Goal: Task Accomplishment & Management: Use online tool/utility

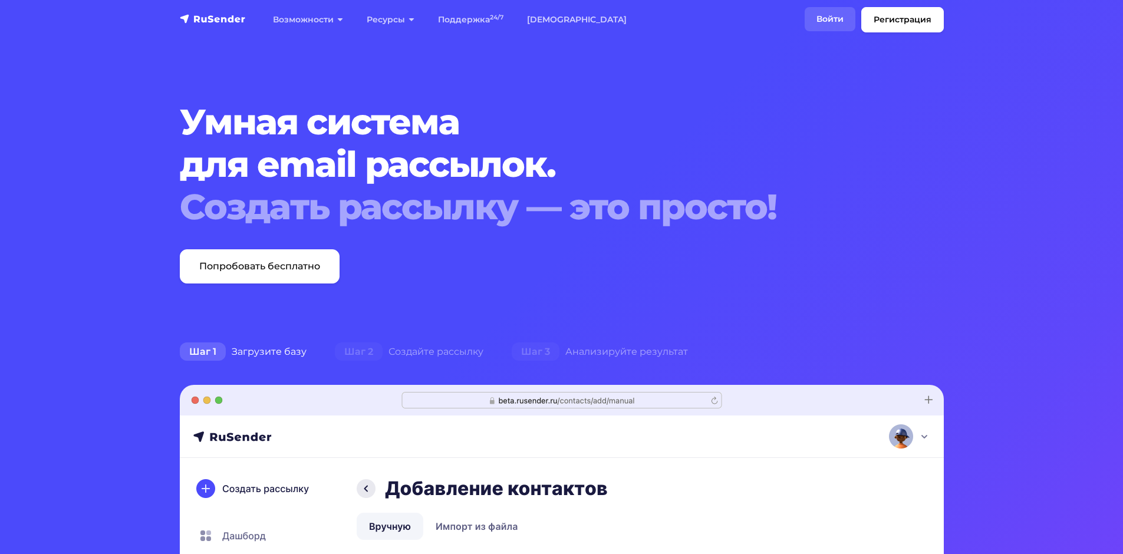
click at [821, 14] on link "Войти" at bounding box center [830, 19] width 51 height 24
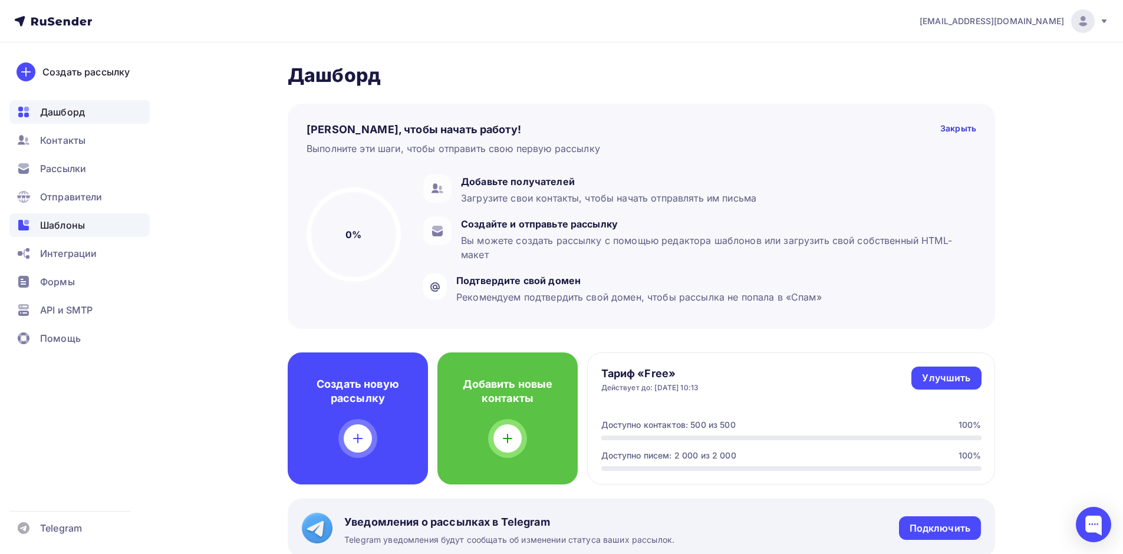
click at [56, 227] on span "Шаблоны" at bounding box center [62, 225] width 45 height 14
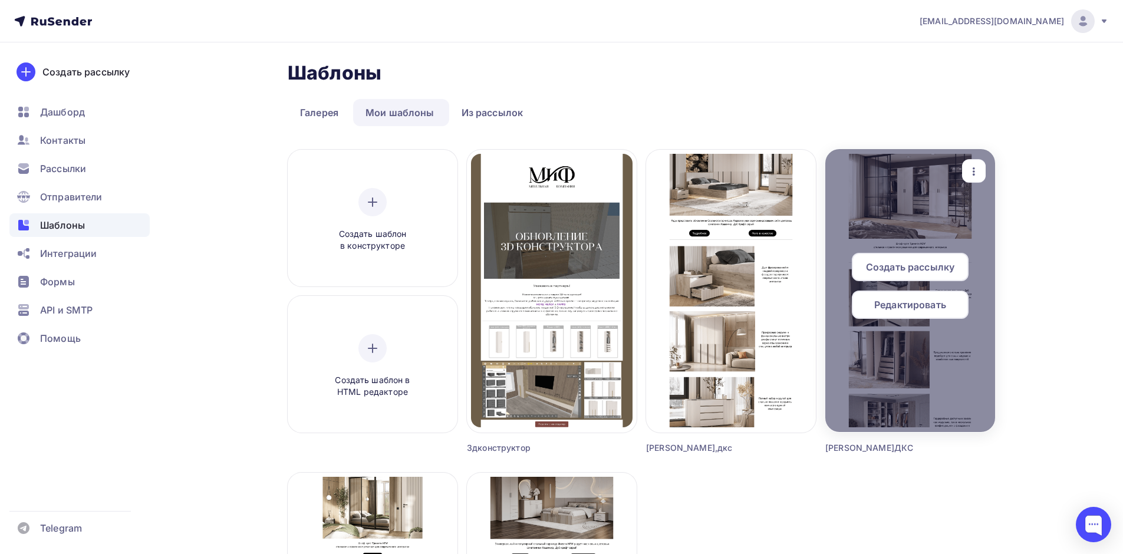
click at [973, 170] on icon "button" at bounding box center [974, 171] width 14 height 14
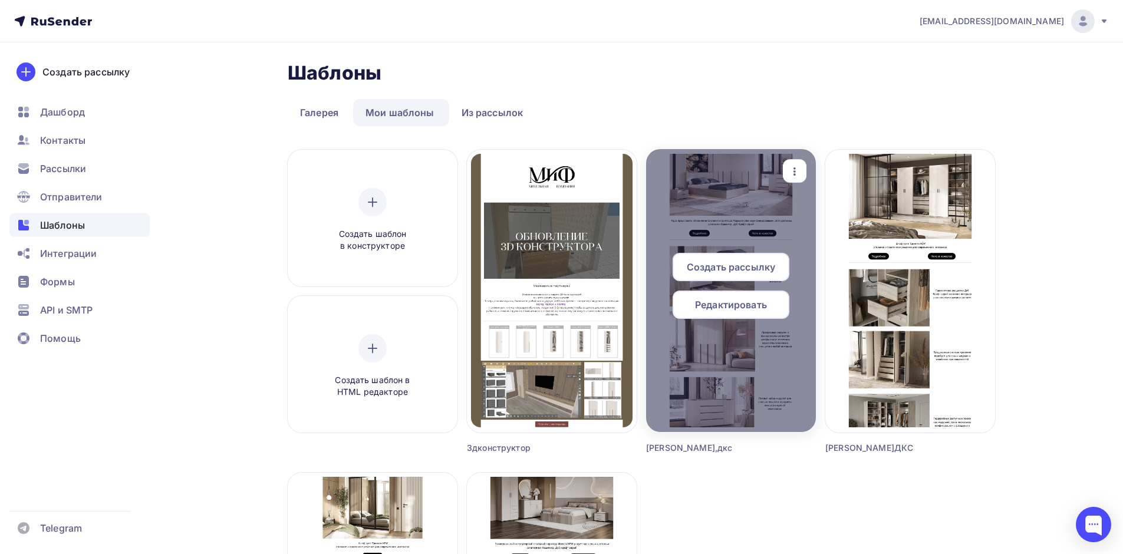
click at [790, 170] on icon "button" at bounding box center [794, 171] width 14 height 14
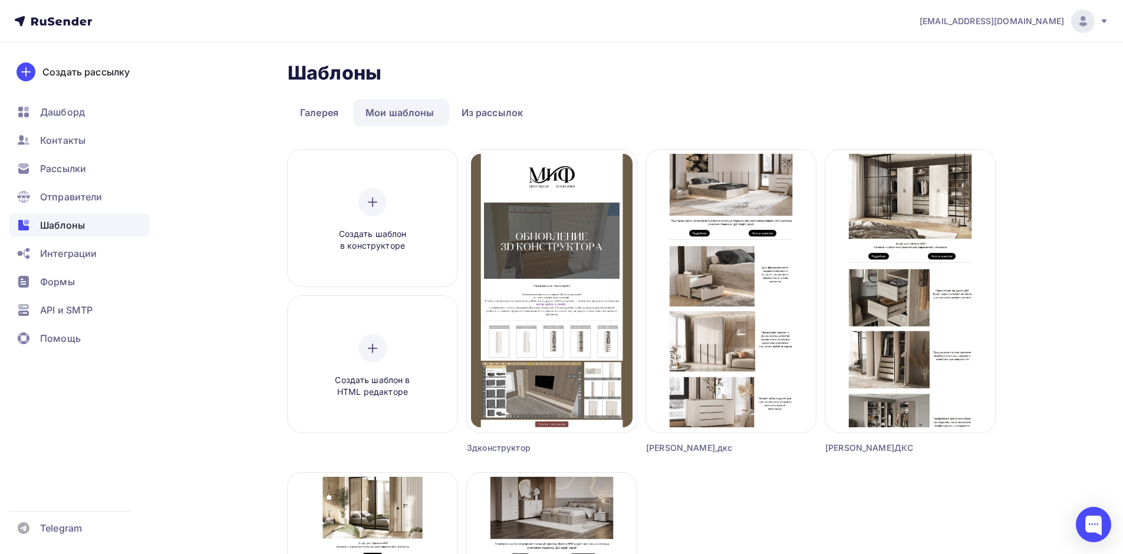
click at [781, 61] on div "Шаблоны Шаблоны" at bounding box center [641, 73] width 707 height 24
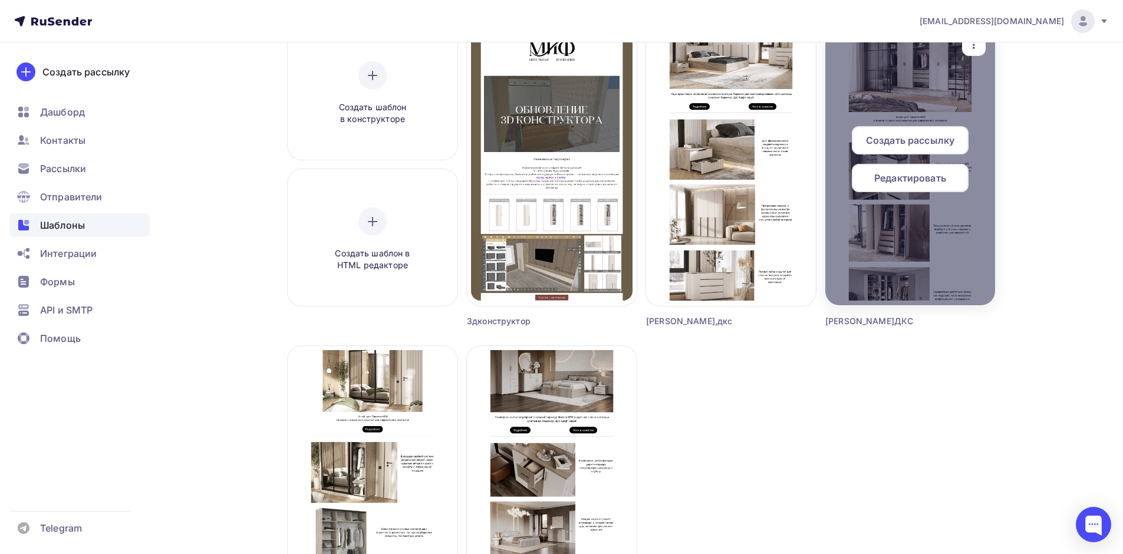
scroll to position [118, 0]
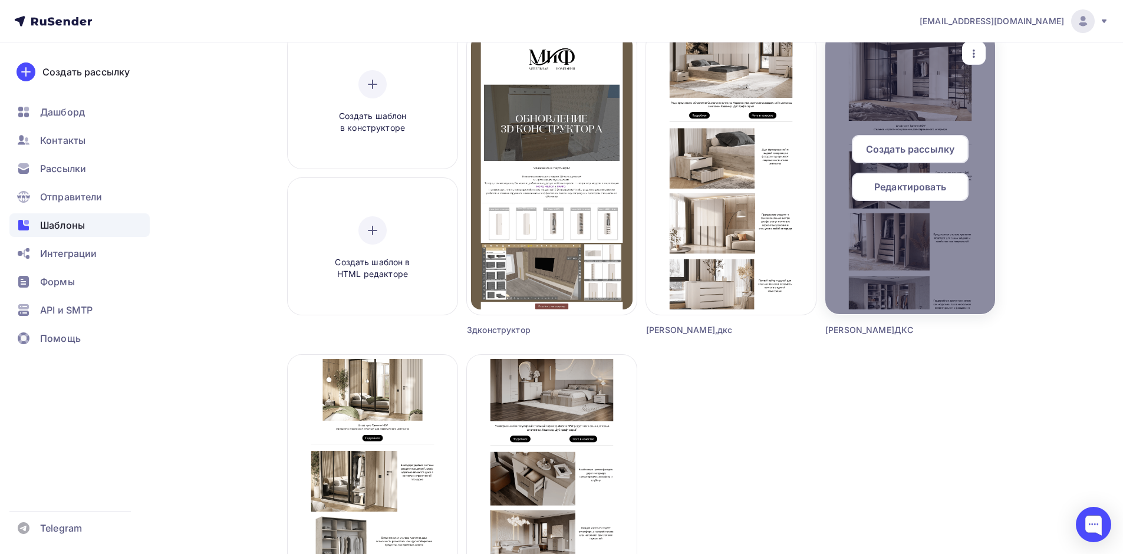
click at [893, 182] on span "Редактировать" at bounding box center [910, 187] width 72 height 14
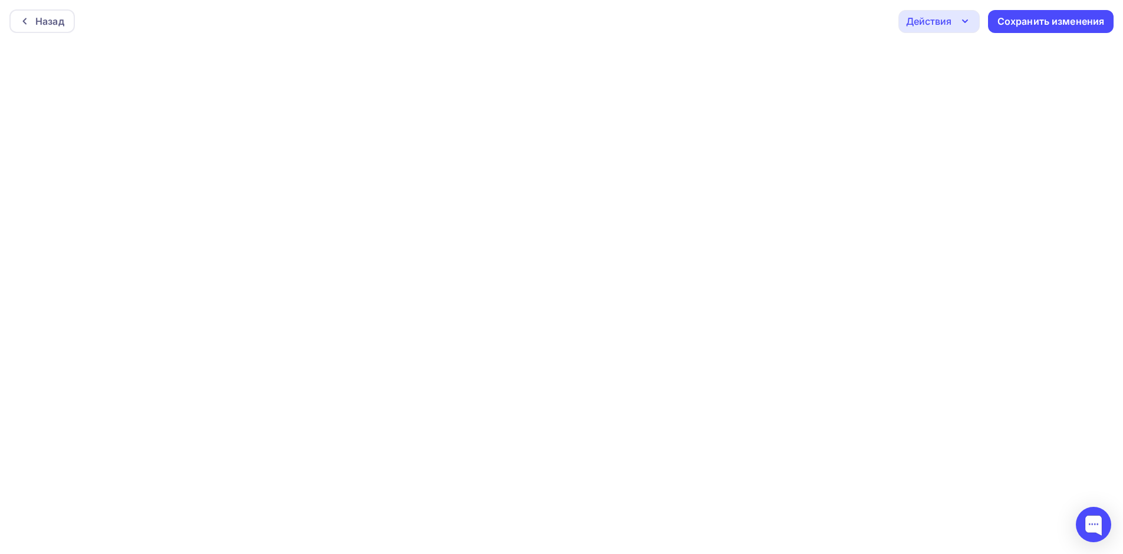
click at [955, 21] on div "Действия" at bounding box center [938, 21] width 81 height 23
click at [948, 52] on div "Отправить тестовое письмо" at bounding box center [1003, 56] width 136 height 14
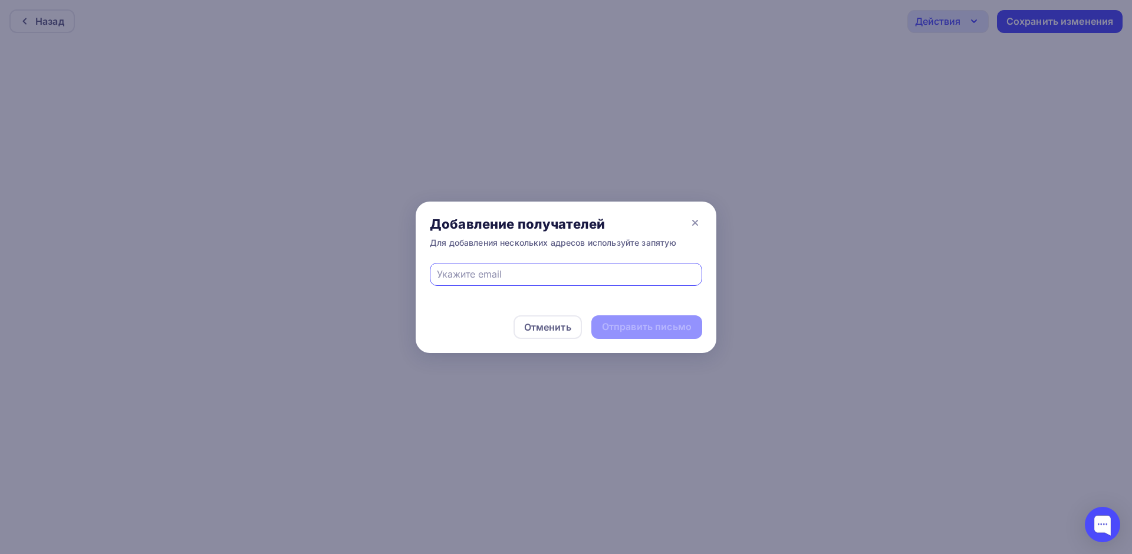
click at [464, 278] on input "text" at bounding box center [566, 274] width 259 height 14
type input "[EMAIL_ADDRESS][DOMAIN_NAME]"
click at [632, 321] on div "Отправить письмо" at bounding box center [647, 327] width 90 height 14
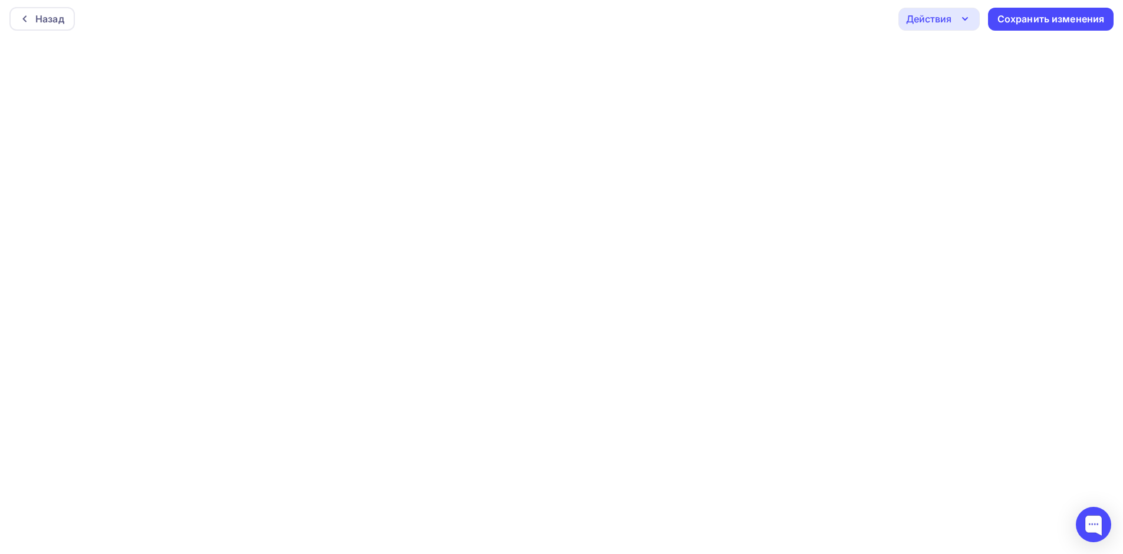
scroll to position [3, 0]
click at [1030, 25] on div "Сохранить изменения" at bounding box center [1051, 18] width 126 height 23
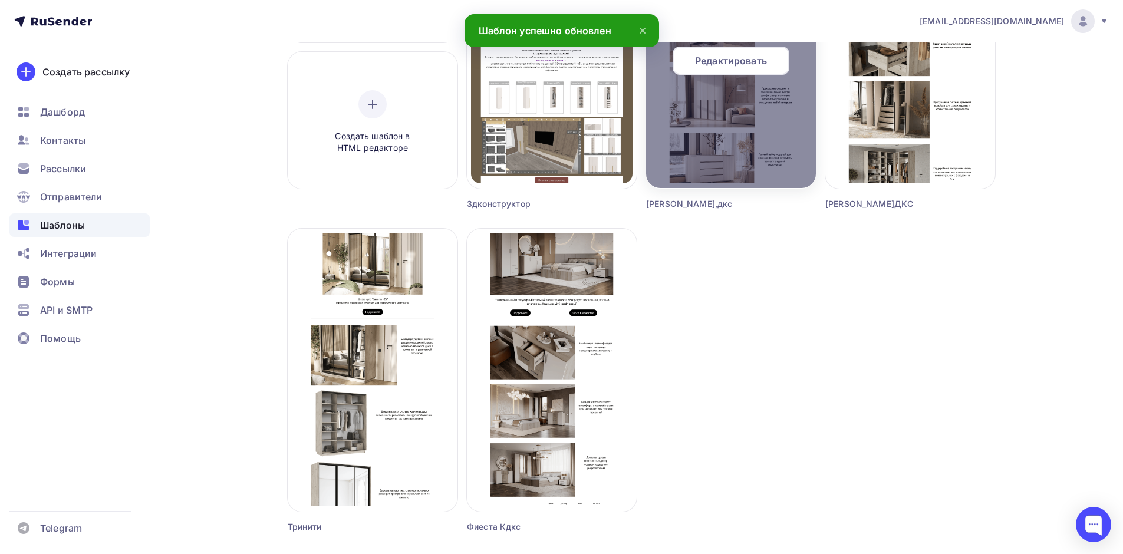
scroll to position [295, 0]
